Goal: Communication & Community: Ask a question

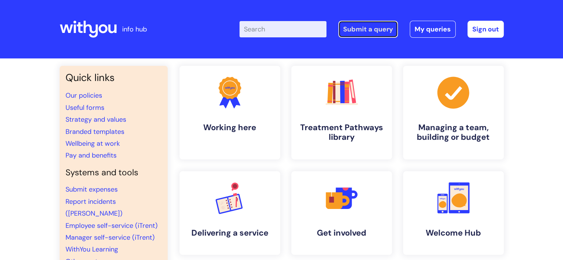
click at [369, 29] on link "Submit a query" at bounding box center [368, 29] width 60 height 17
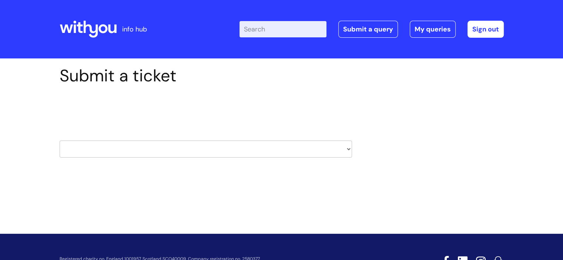
click at [181, 148] on select "HR / People IT and Support Clinical Drug Alerts Finance Accounts Data Support T…" at bounding box center [206, 149] width 293 height 17
select select "it_and_support"
click at [60, 141] on select "HR / People IT and Support Clinical Drug Alerts Finance Accounts Data Support T…" at bounding box center [206, 149] width 293 height 17
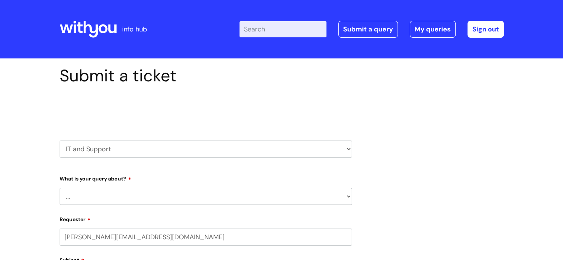
select select "80004157224"
click at [110, 198] on select "... Mobile Phone Reset & MFA Accounts, Starters and Leavers IT Hardware issue I…" at bounding box center [206, 196] width 293 height 17
click at [97, 148] on select "HR / People IT and Support Clinical Drug Alerts Finance Accounts Data Support T…" at bounding box center [206, 149] width 293 height 17
click at [60, 141] on select "HR / People IT and Support Clinical Drug Alerts Finance Accounts Data Support T…" at bounding box center [206, 149] width 293 height 17
click at [127, 192] on select "... Mobile Phone Reset & MFA Accounts, Starters and Leavers IT Hardware issue I…" at bounding box center [206, 196] width 293 height 17
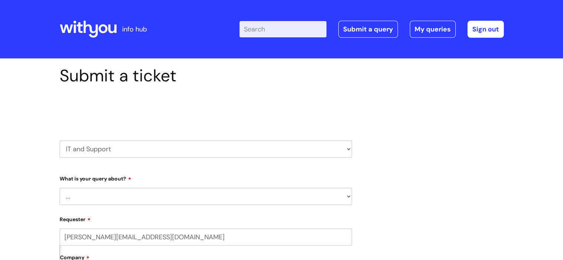
select select "Something Else"
click at [60, 188] on select "... Mobile Phone Reset & MFA Accounts, Starters and Leavers IT Hardware issue I…" at bounding box center [206, 196] width 293 height 17
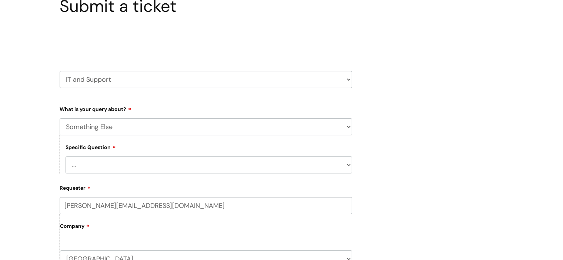
scroll to position [74, 0]
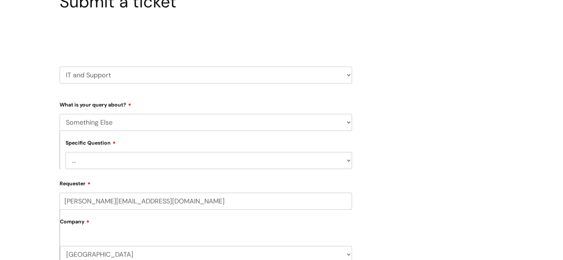
click at [92, 158] on select "... My problem is not listed" at bounding box center [209, 160] width 287 height 17
select select "My problem is not listed"
click at [66, 152] on select "... My problem is not listed" at bounding box center [209, 160] width 287 height 17
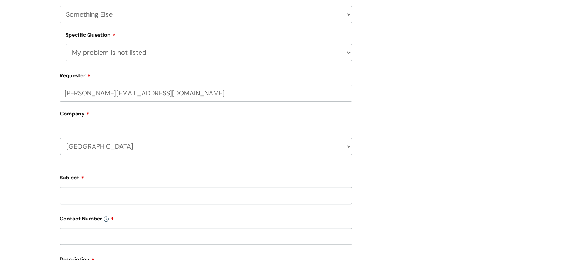
scroll to position [185, 0]
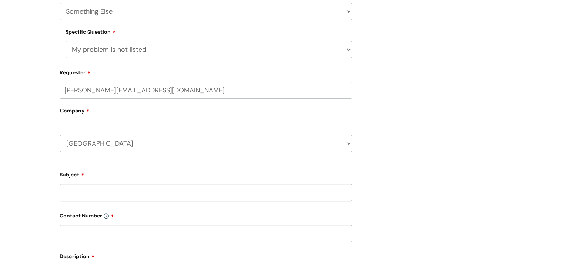
click at [87, 190] on input "Subject" at bounding box center [206, 192] width 293 height 17
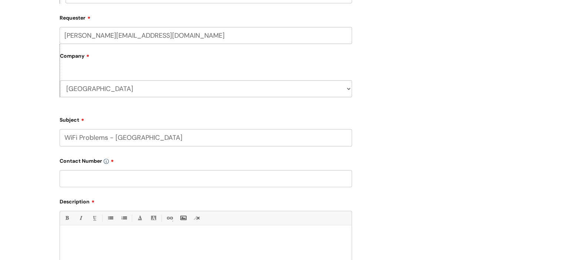
scroll to position [259, 0]
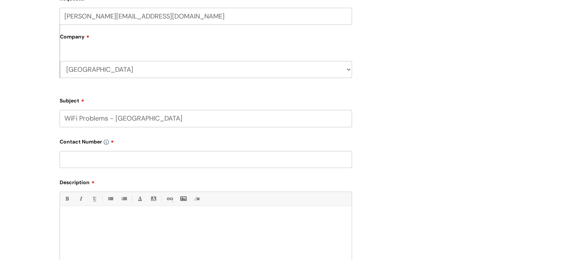
type input "WiFi Problems - [GEOGRAPHIC_DATA]"
click at [104, 157] on input "text" at bounding box center [206, 159] width 293 height 17
type input "07970992588"
click at [107, 215] on div at bounding box center [206, 235] width 292 height 51
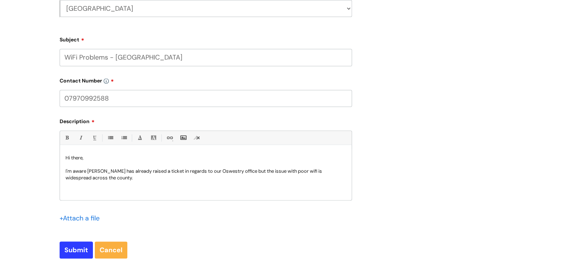
scroll to position [333, 0]
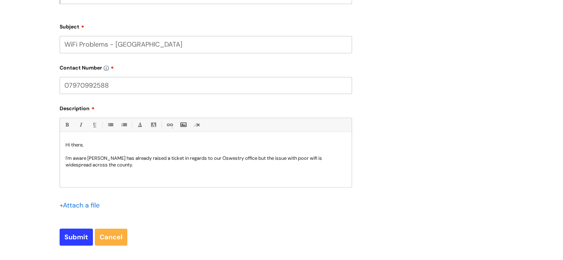
click at [313, 160] on p "I'm aware [PERSON_NAME] has already raised a ticket in regards to our Oswestry …" at bounding box center [206, 161] width 281 height 13
click at [314, 159] on p "I'm aware [PERSON_NAME] has already raised a ticket in regards to our Oswestry …" at bounding box center [206, 161] width 281 height 13
drag, startPoint x: 314, startPoint y: 159, endPoint x: 277, endPoint y: 176, distance: 40.6
click at [277, 176] on div "Hi there, I'm aware [PERSON_NAME] has already raised a ticket in regards to our…" at bounding box center [206, 161] width 292 height 51
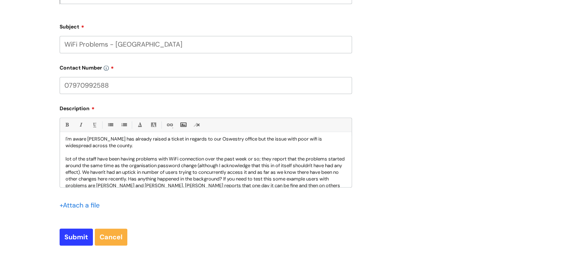
scroll to position [37, 0]
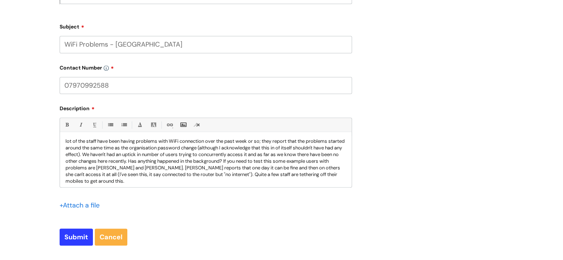
click at [62, 143] on div "Hi there, I'm aware [PERSON_NAME] has already raised a ticket in regards to our…" at bounding box center [206, 161] width 292 height 51
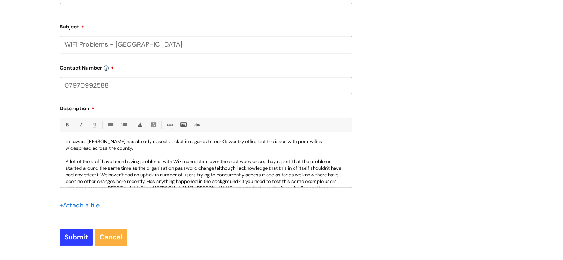
scroll to position [0, 0]
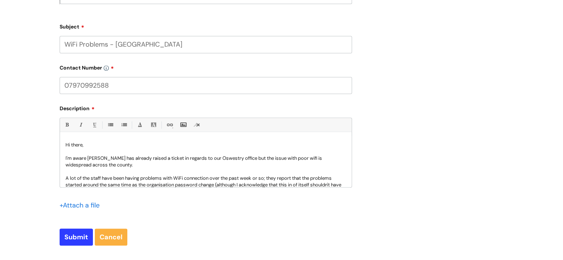
drag, startPoint x: 221, startPoint y: 164, endPoint x: 271, endPoint y: 162, distance: 50.4
click at [271, 162] on p "I'm aware [PERSON_NAME] has already raised a ticket in regards to our Oswestry …" at bounding box center [206, 161] width 281 height 13
drag, startPoint x: 319, startPoint y: 159, endPoint x: 288, endPoint y: 156, distance: 31.0
click at [288, 156] on p "I'm aware [PERSON_NAME] has already raised a ticket in regards to our Oswestry …" at bounding box center [206, 161] width 281 height 13
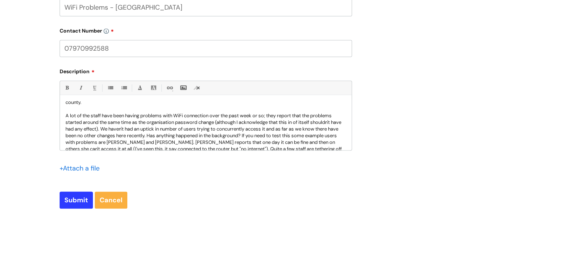
scroll to position [37, 0]
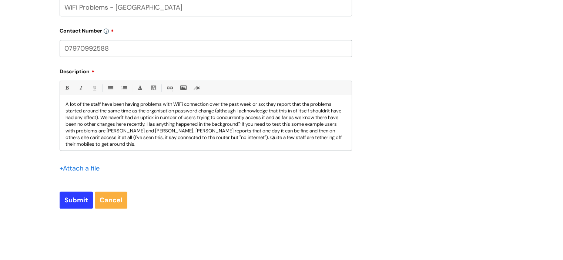
click at [179, 144] on p "A lot of the staff have been having problems with WiFi connection over the past…" at bounding box center [206, 124] width 281 height 47
click at [271, 123] on p "A lot of the staff have been having problems with WiFi connection over the past…" at bounding box center [206, 124] width 281 height 47
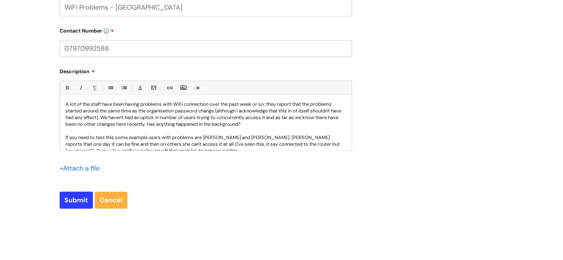
scroll to position [46, 0]
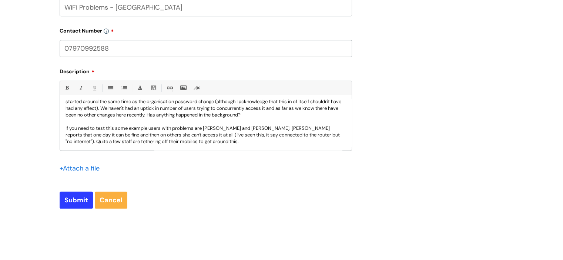
click at [231, 141] on p "If you need to test this some example users with problems are [PERSON_NAME] and…" at bounding box center [206, 135] width 281 height 20
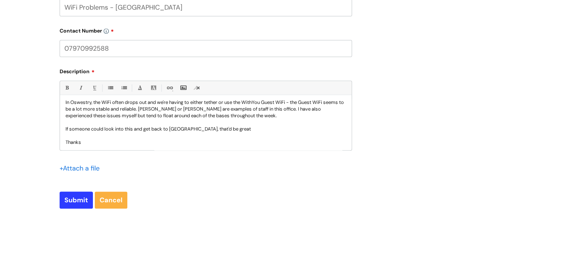
scroll to position [100, 0]
click at [80, 200] on input "Submit" at bounding box center [76, 200] width 33 height 17
type input "Please Wait..."
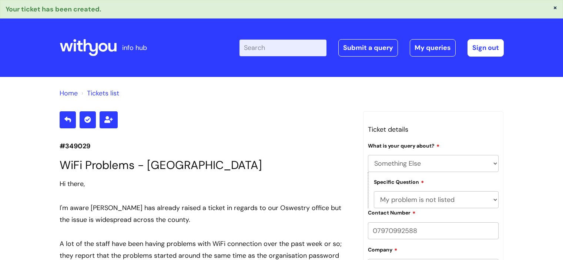
select select "Something Else"
select select "My problem is not listed"
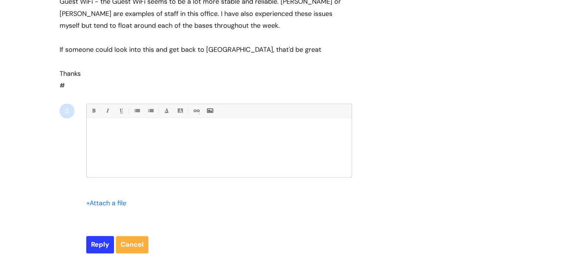
scroll to position [386, 0]
